Goal: Information Seeking & Learning: Learn about a topic

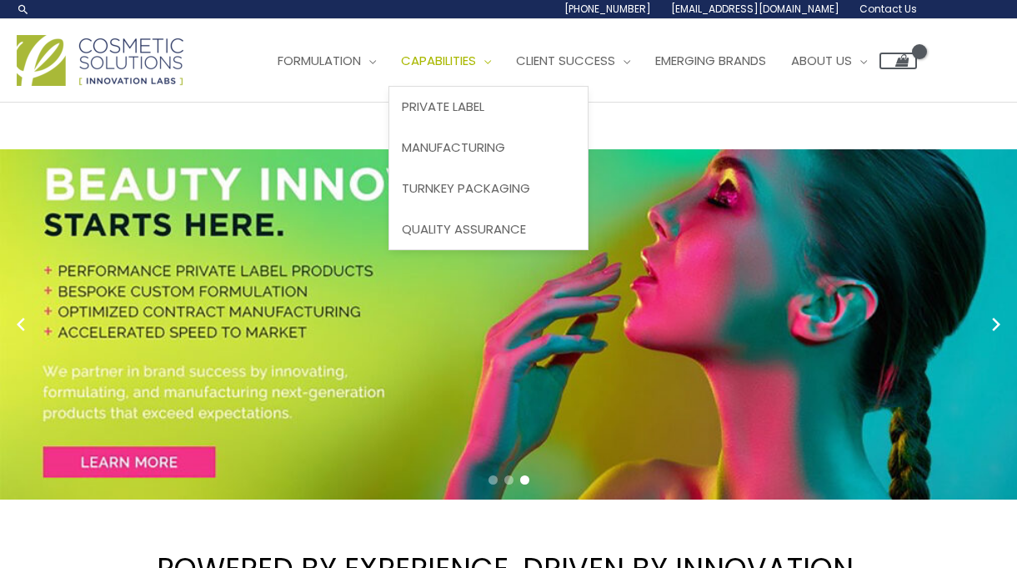
scroll to position [0, 1]
click at [491, 67] on span "Site Navigation" at bounding box center [483, 61] width 15 height 18
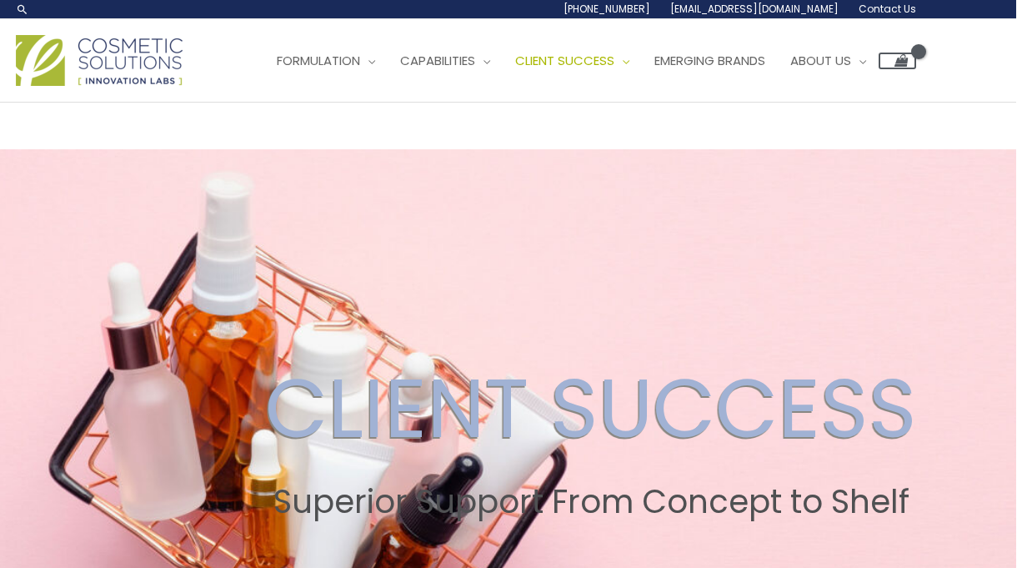
scroll to position [0, 1]
click at [766, 67] on span "Emerging Brands" at bounding box center [710, 61] width 111 height 18
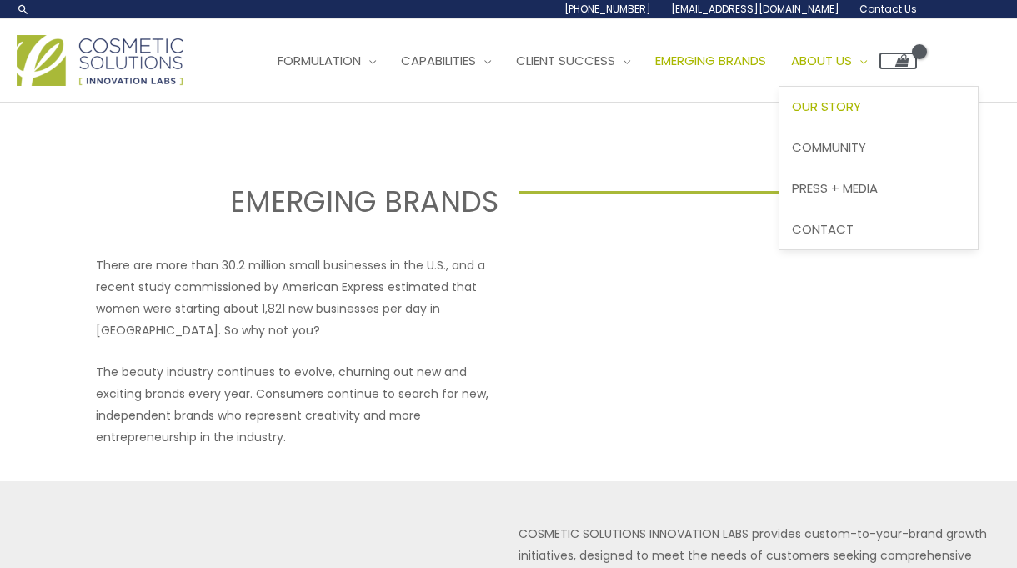
click at [861, 111] on span "Our Story" at bounding box center [826, 107] width 69 height 18
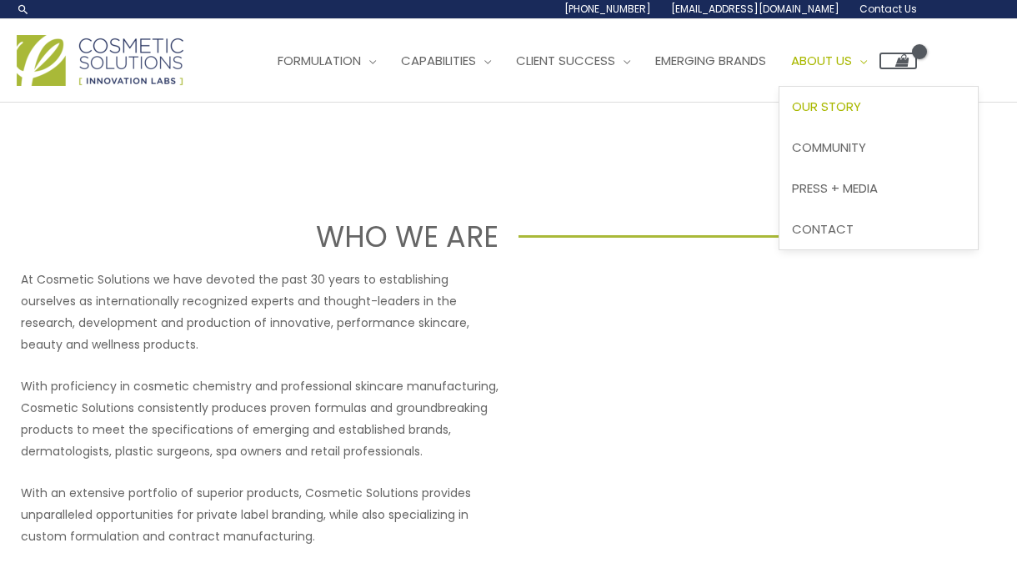
scroll to position [0, 3]
click at [856, 140] on span "Community" at bounding box center [829, 147] width 74 height 18
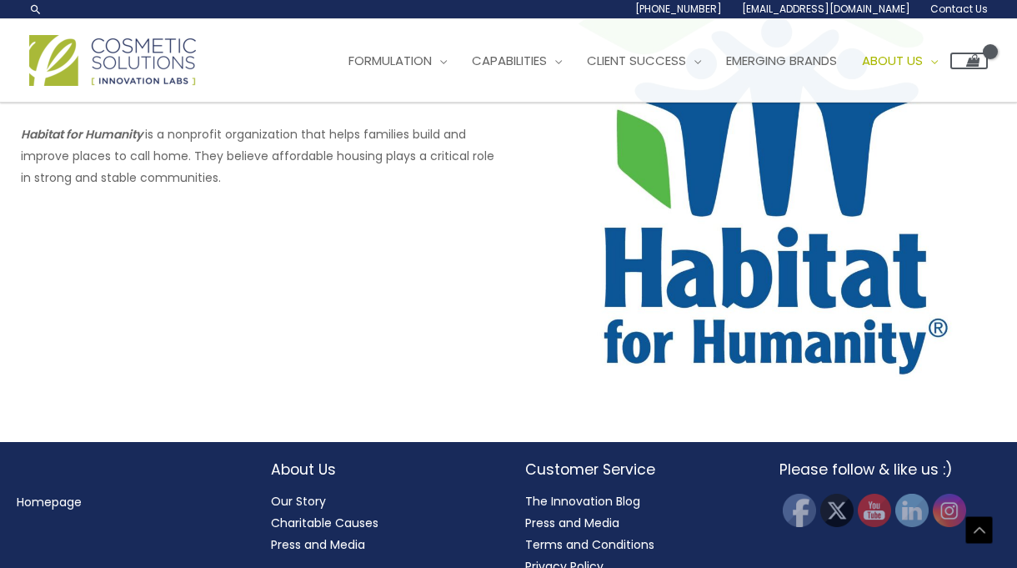
scroll to position [1195, 1]
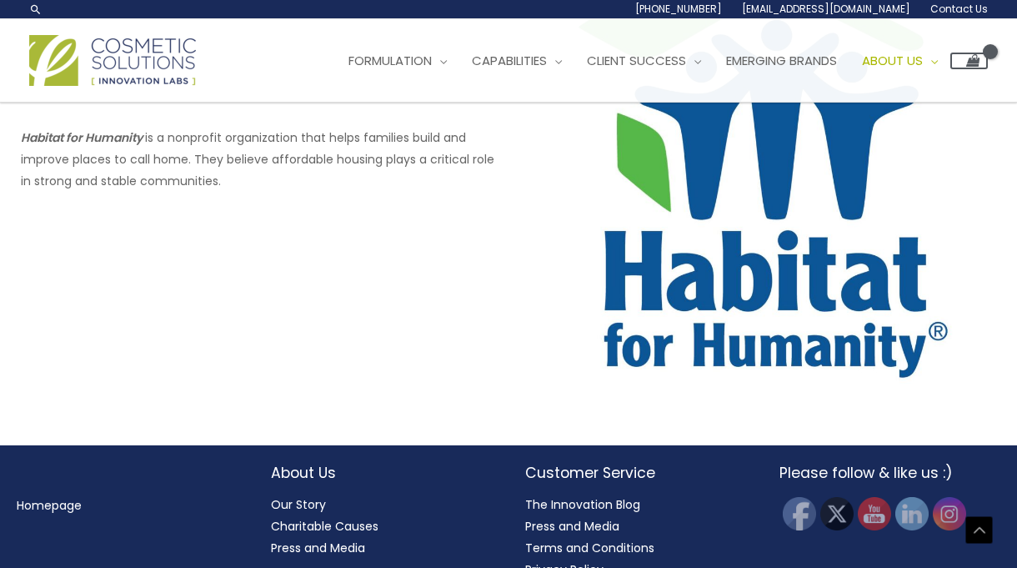
click at [578, 505] on link "The Innovation Blog" at bounding box center [582, 504] width 115 height 17
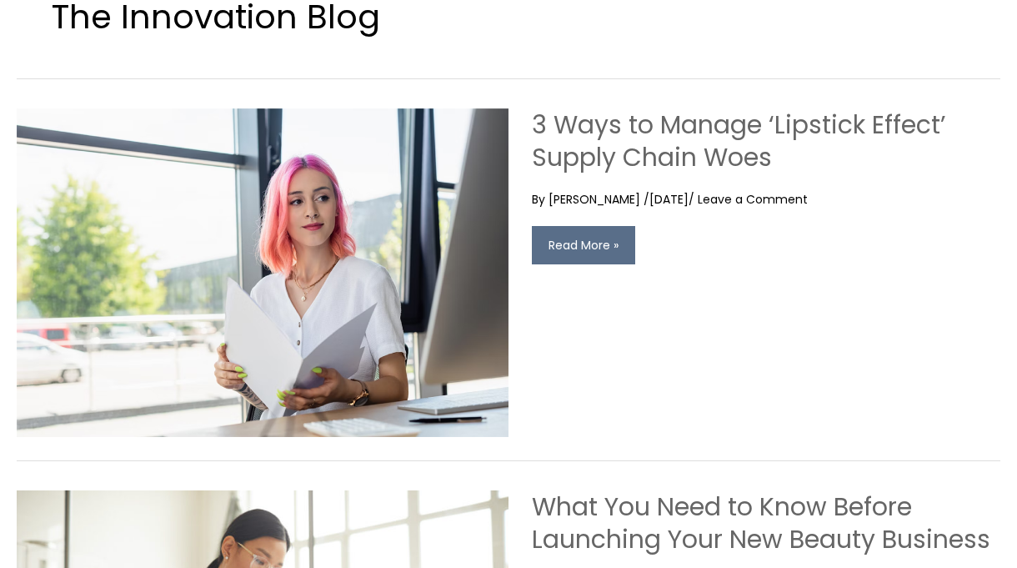
scroll to position [236, 0]
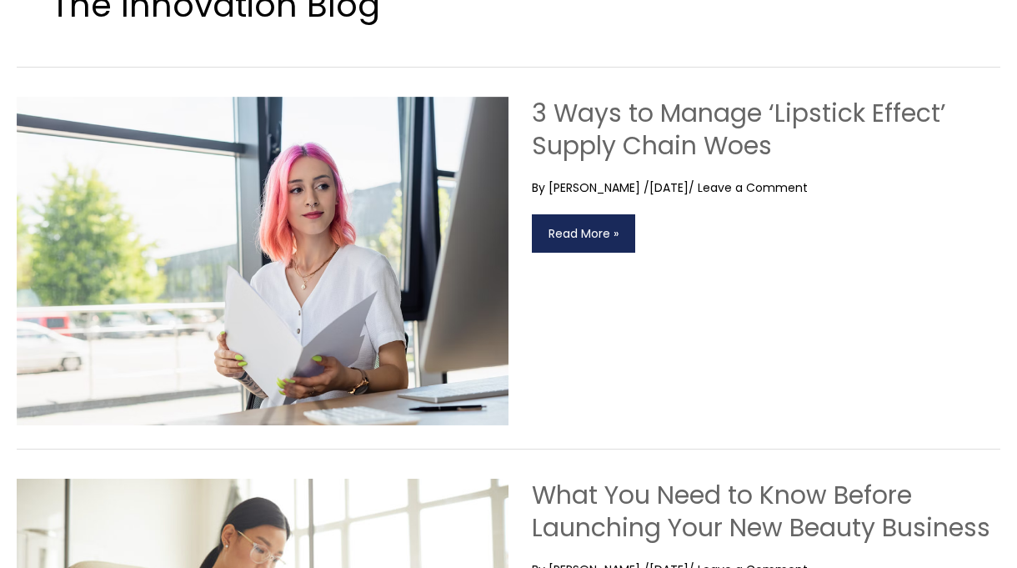
click at [585, 224] on link "3 Ways to Manage ‘Lipstick Effect’ Supply Chain Woes Read More »" at bounding box center [583, 233] width 103 height 38
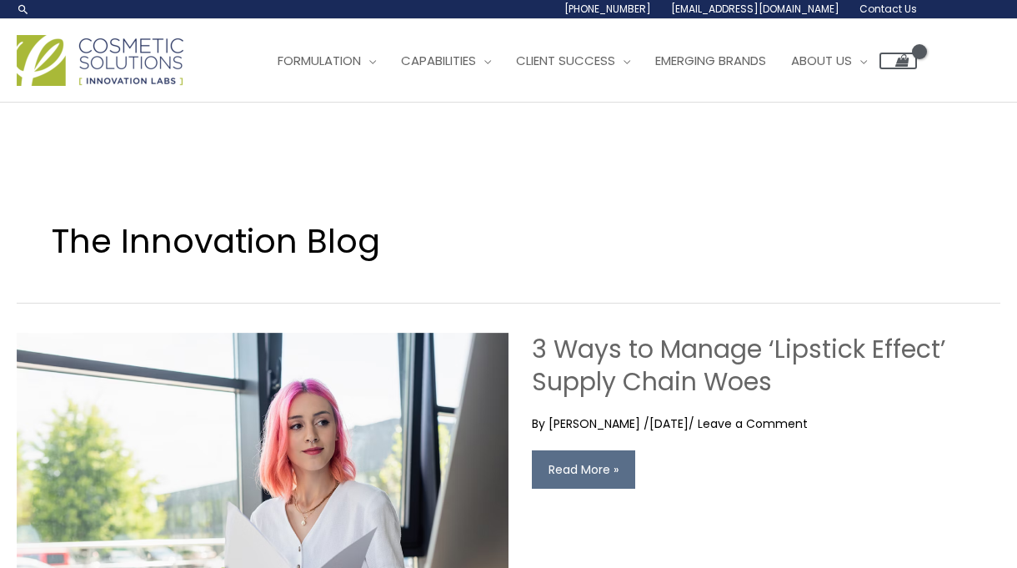
scroll to position [0, 0]
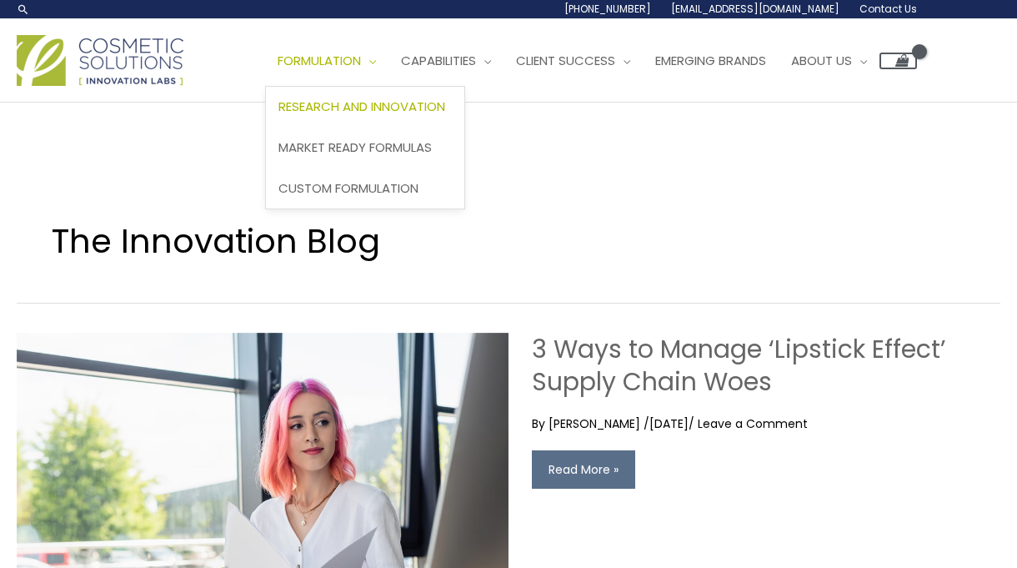
click at [397, 103] on span "Research and Innovation" at bounding box center [362, 107] width 167 height 18
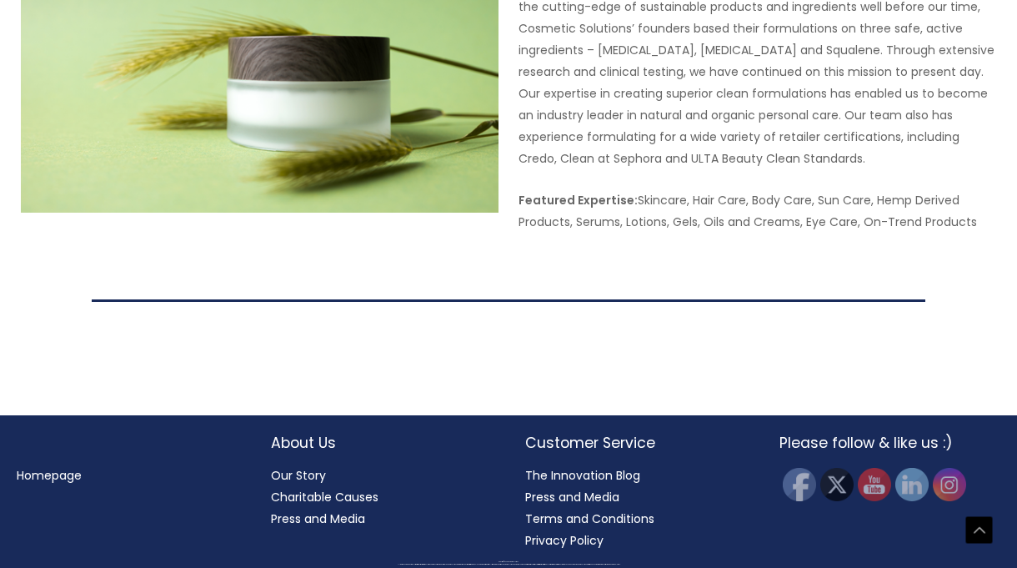
scroll to position [3343, 1]
